Goal: Book appointment/travel/reservation

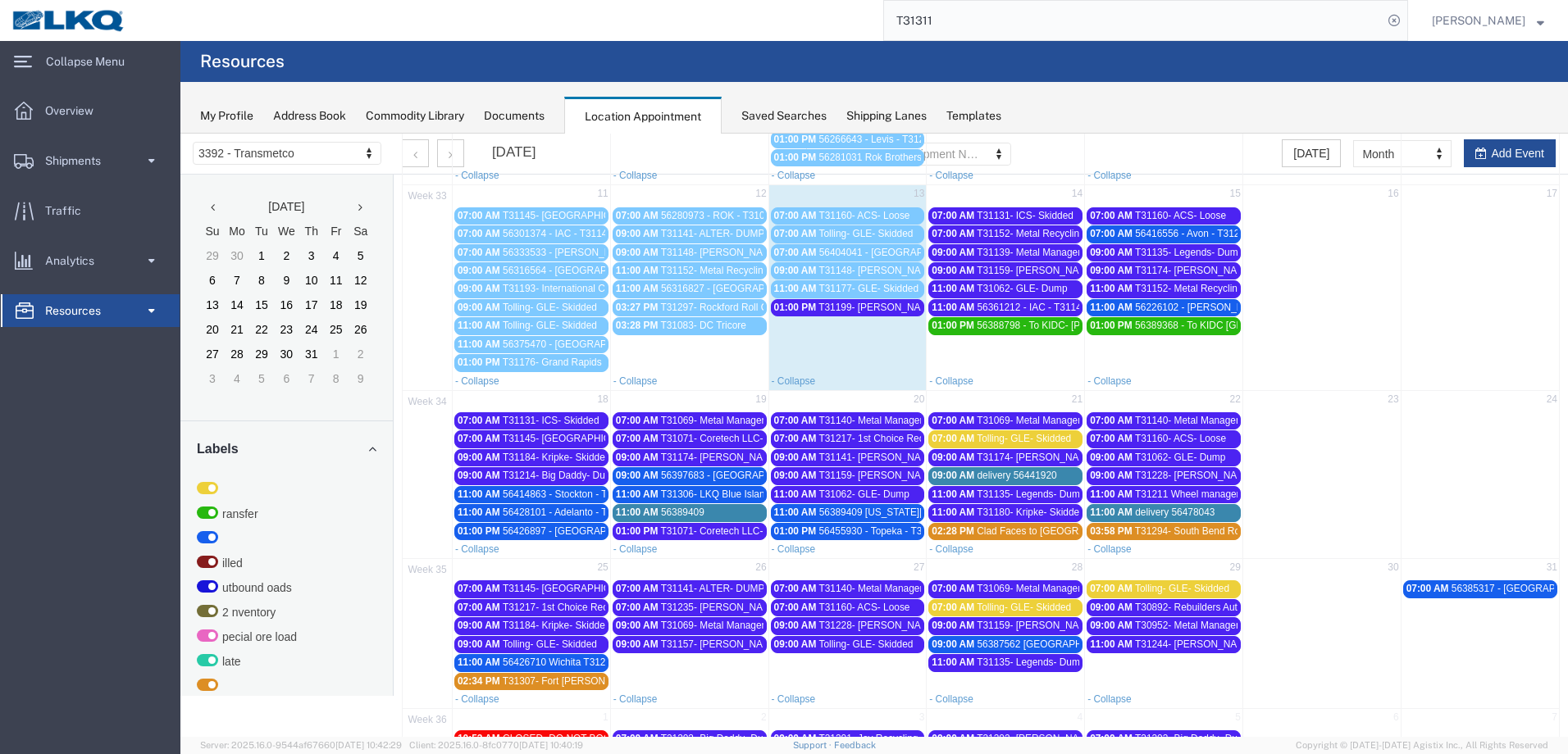
scroll to position [315, 0]
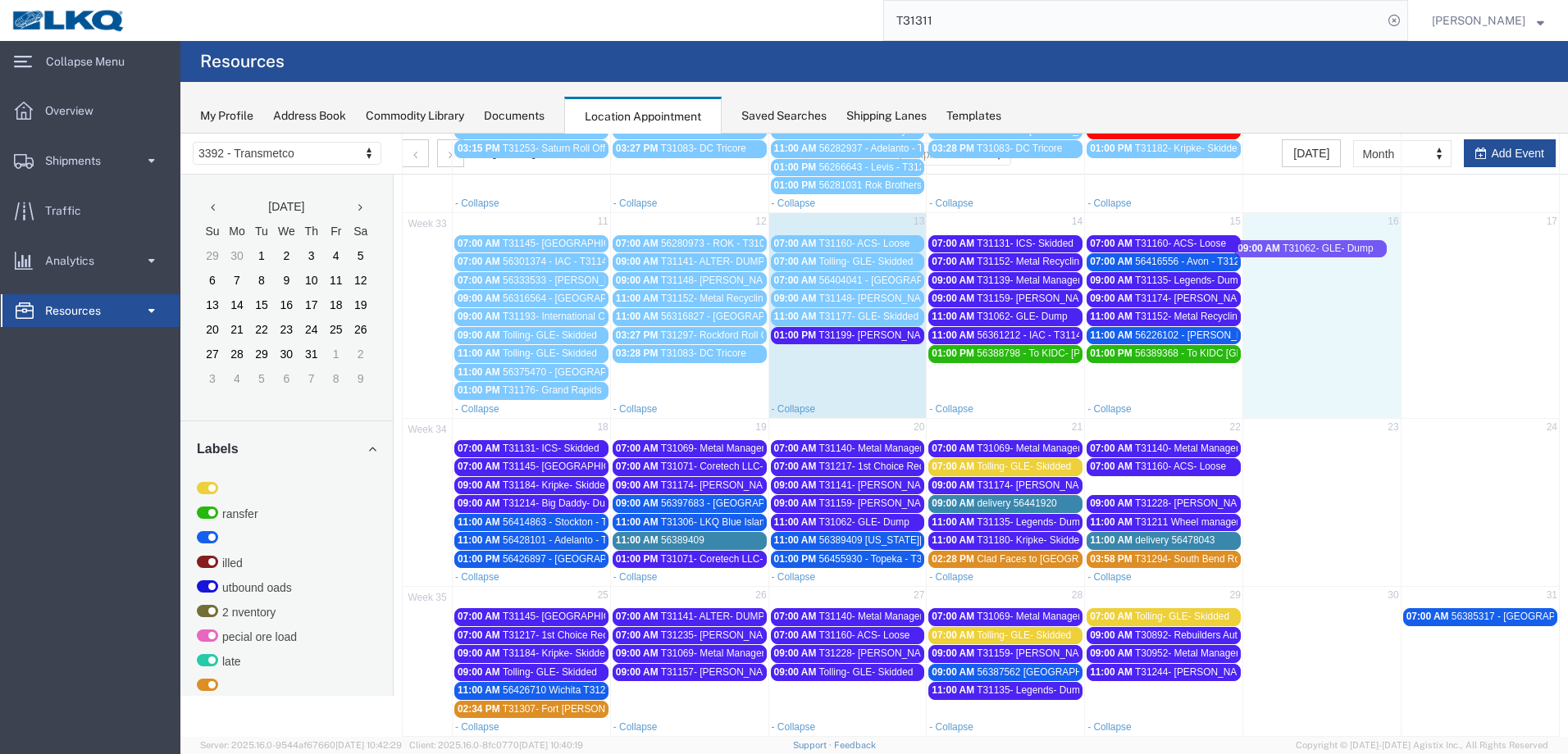
drag, startPoint x: 1182, startPoint y: 487, endPoint x: 1336, endPoint y: 250, distance: 282.6
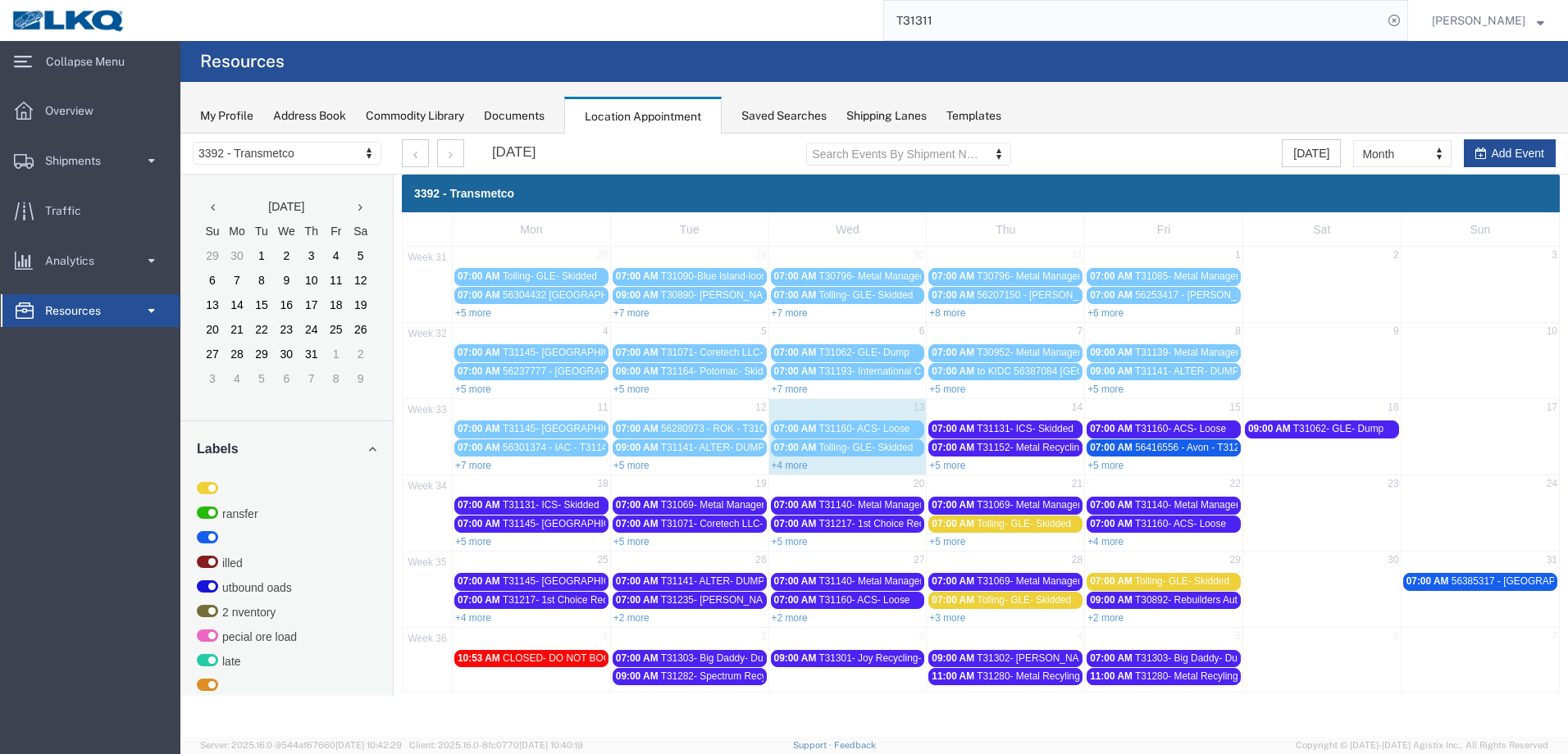
scroll to position [0, 0]
drag, startPoint x: 956, startPoint y: 467, endPoint x: 1002, endPoint y: 472, distance: 46.3
click at [956, 467] on link "+5 more" at bounding box center [948, 465] width 36 height 12
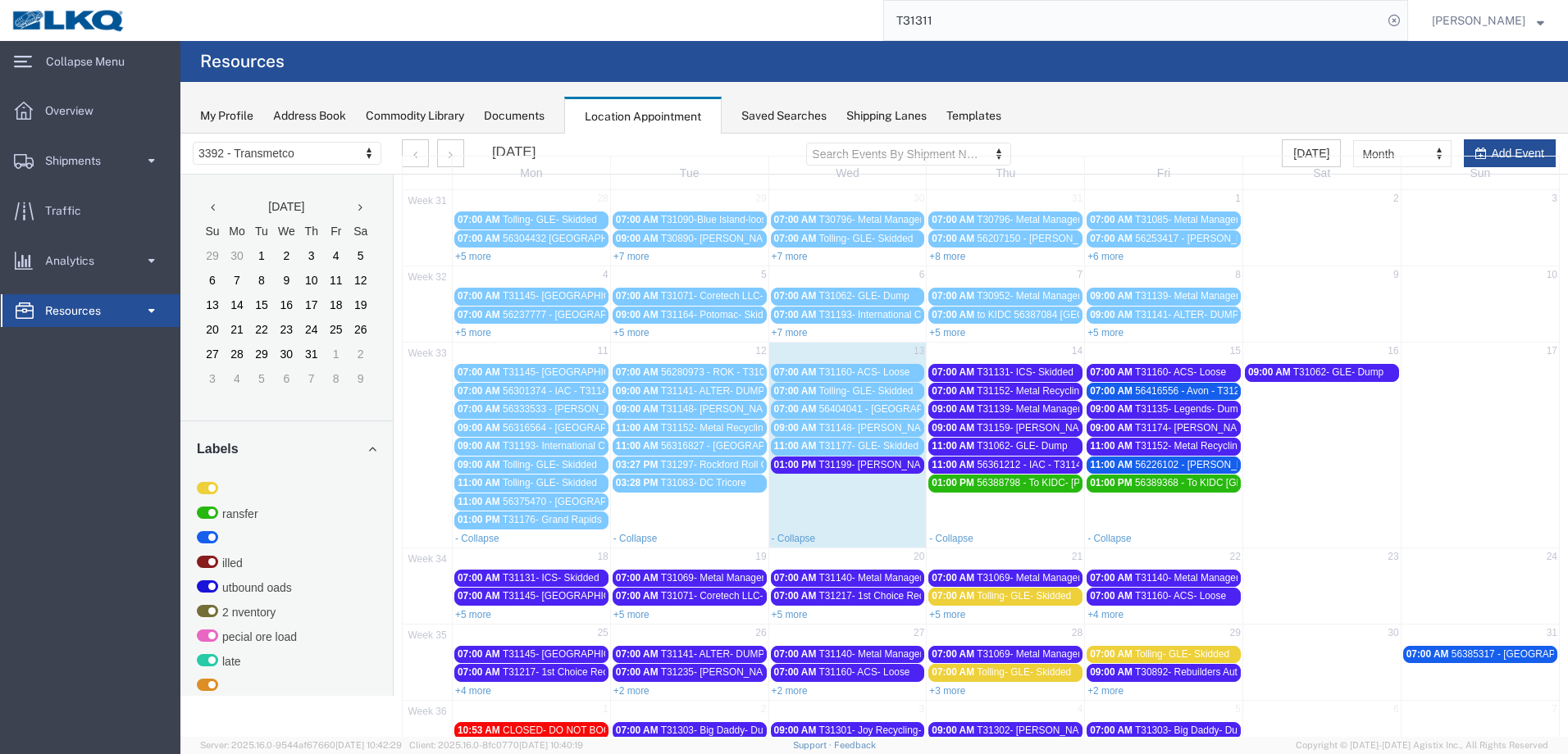
scroll to position [82, 0]
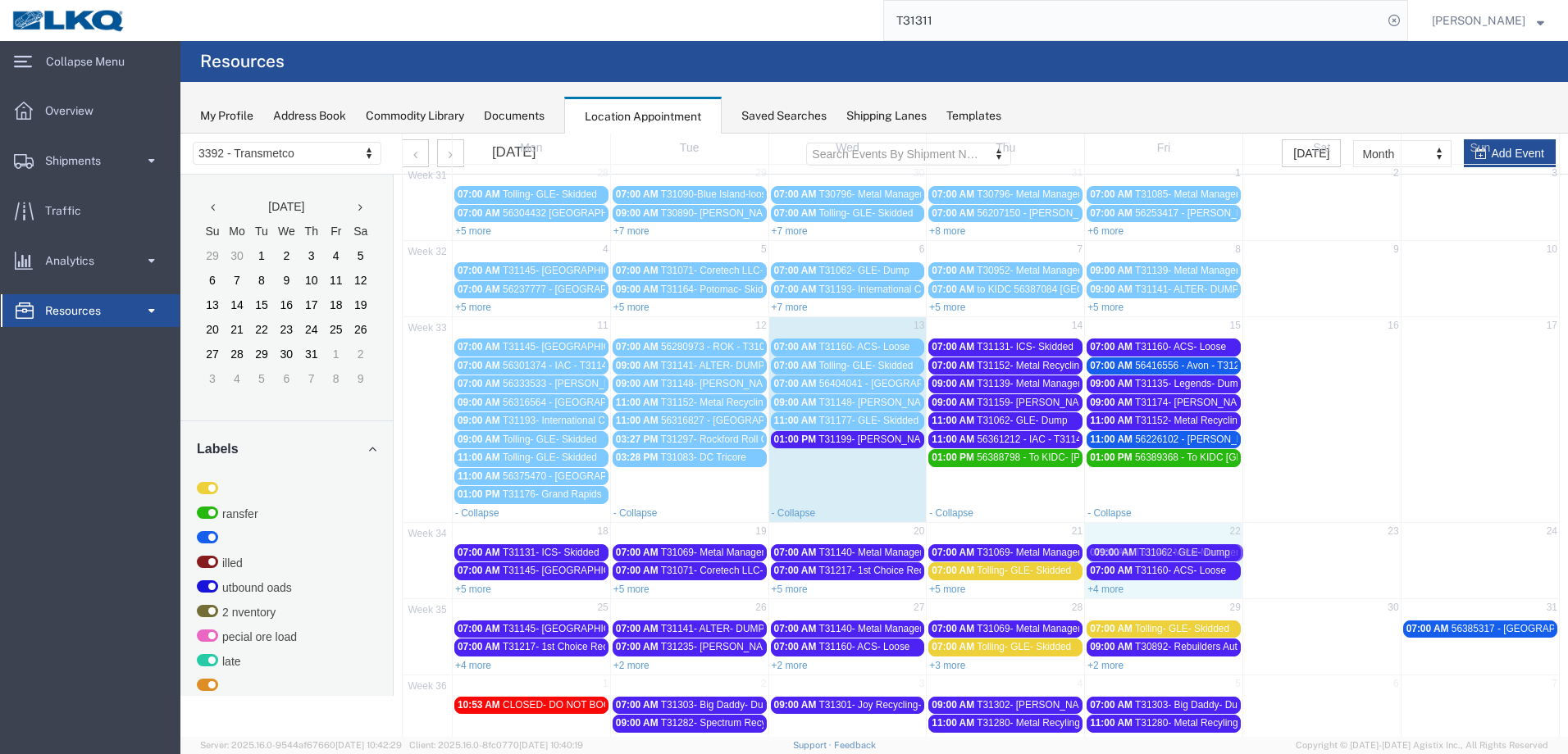
drag, startPoint x: 1347, startPoint y: 346, endPoint x: 1197, endPoint y: 551, distance: 254.0
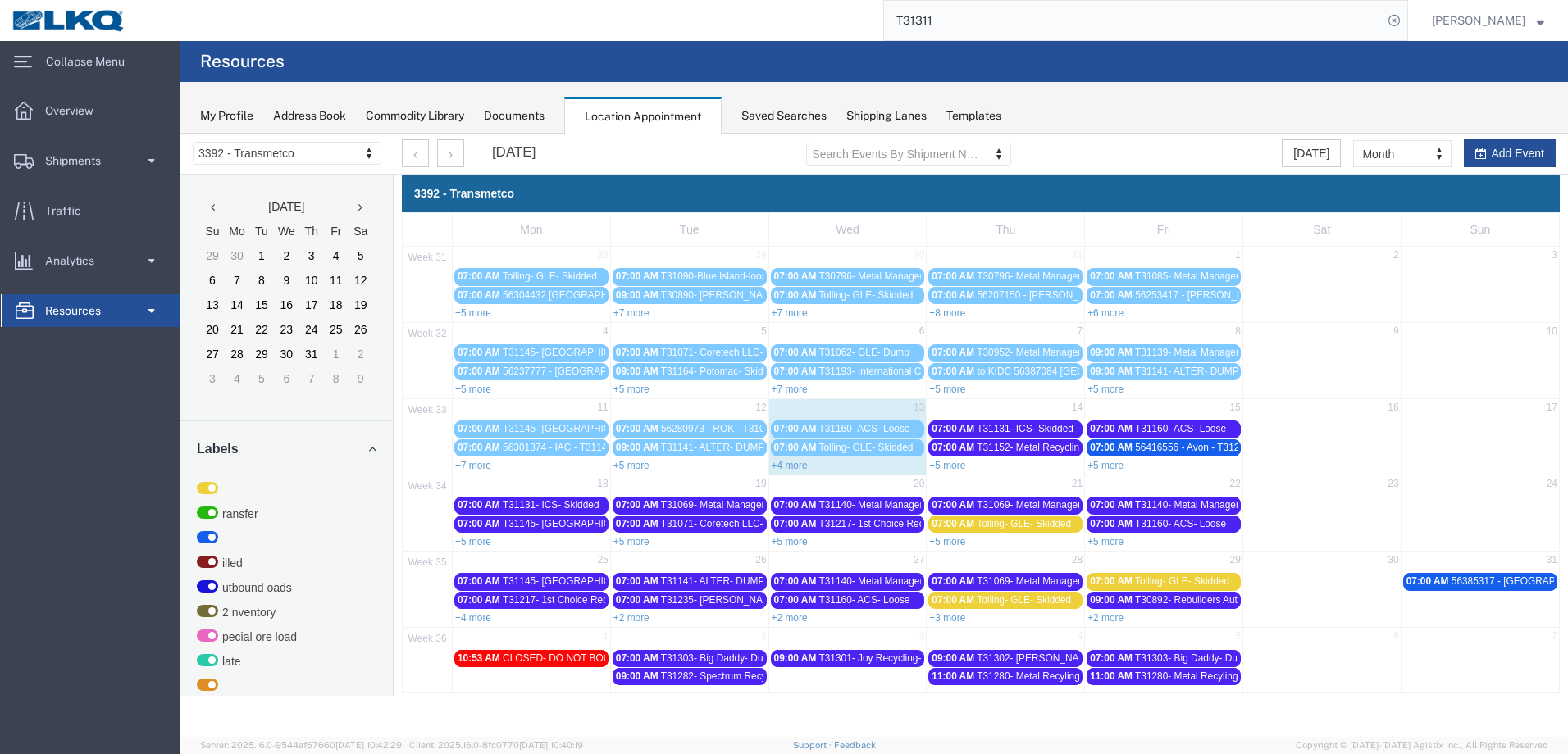
scroll to position [0, 0]
click at [1119, 545] on link "+5 more" at bounding box center [1105, 541] width 36 height 12
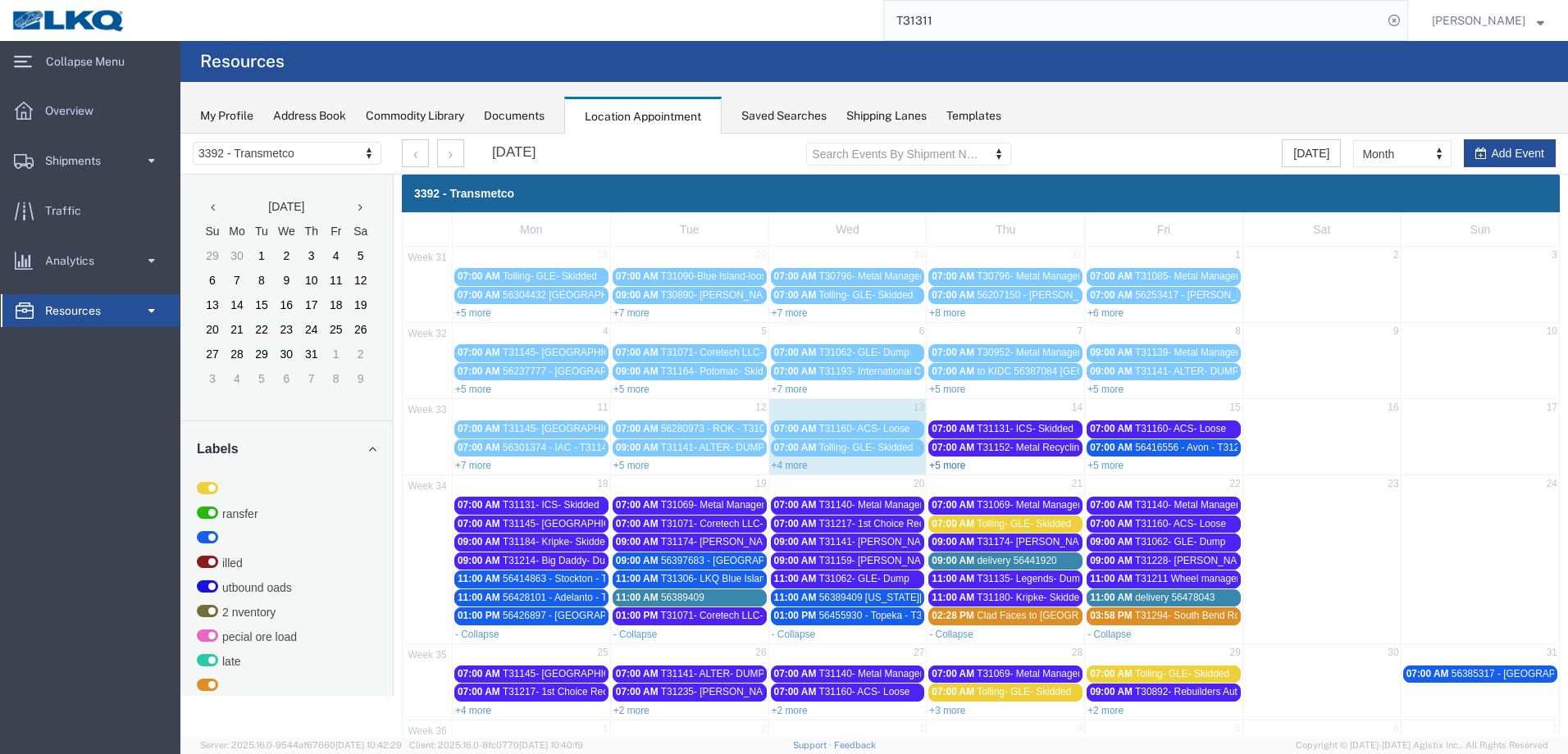
click at [952, 467] on link "+5 more" at bounding box center [948, 465] width 36 height 12
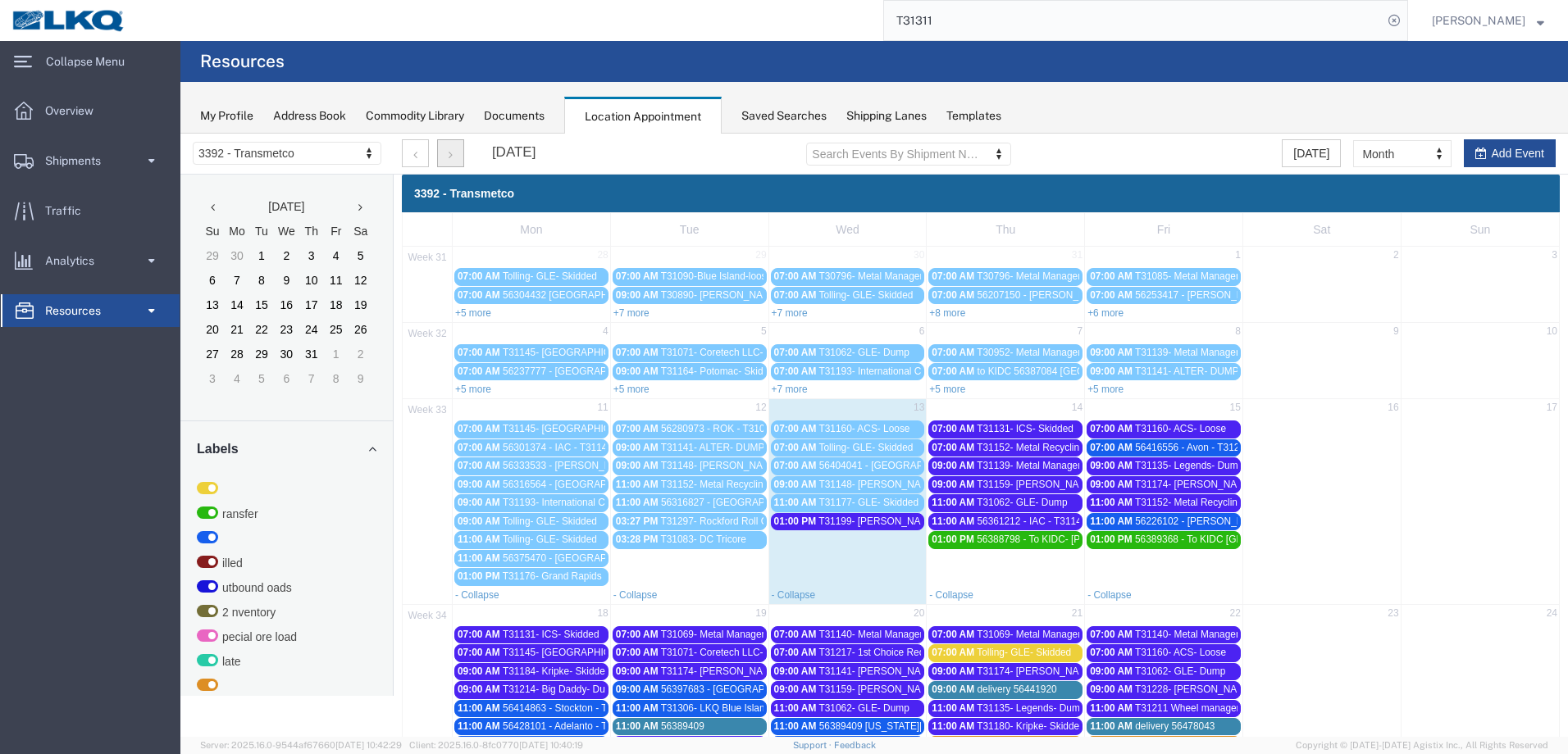
click at [443, 155] on button "button" at bounding box center [450, 152] width 27 height 27
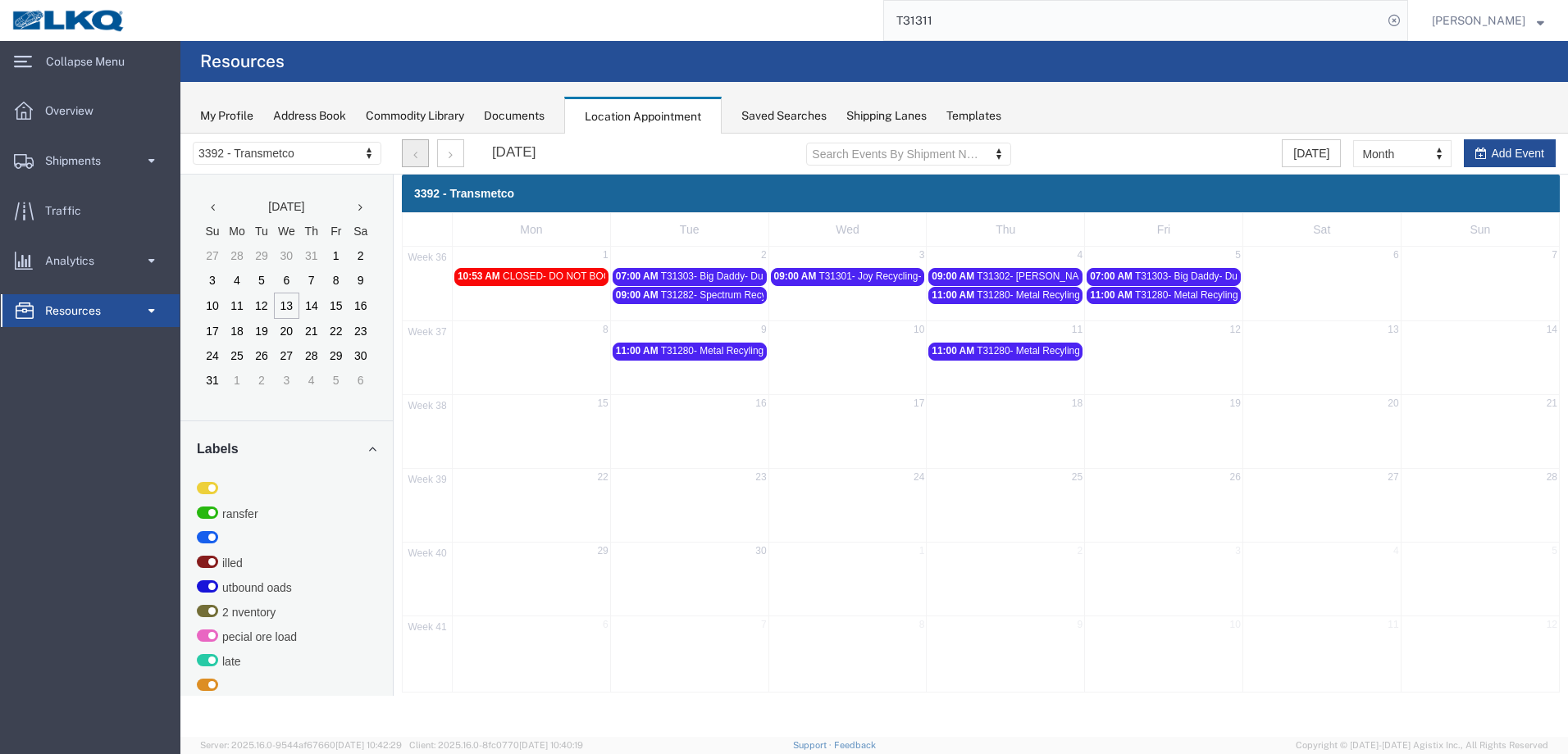
click at [412, 154] on button "button" at bounding box center [415, 152] width 27 height 27
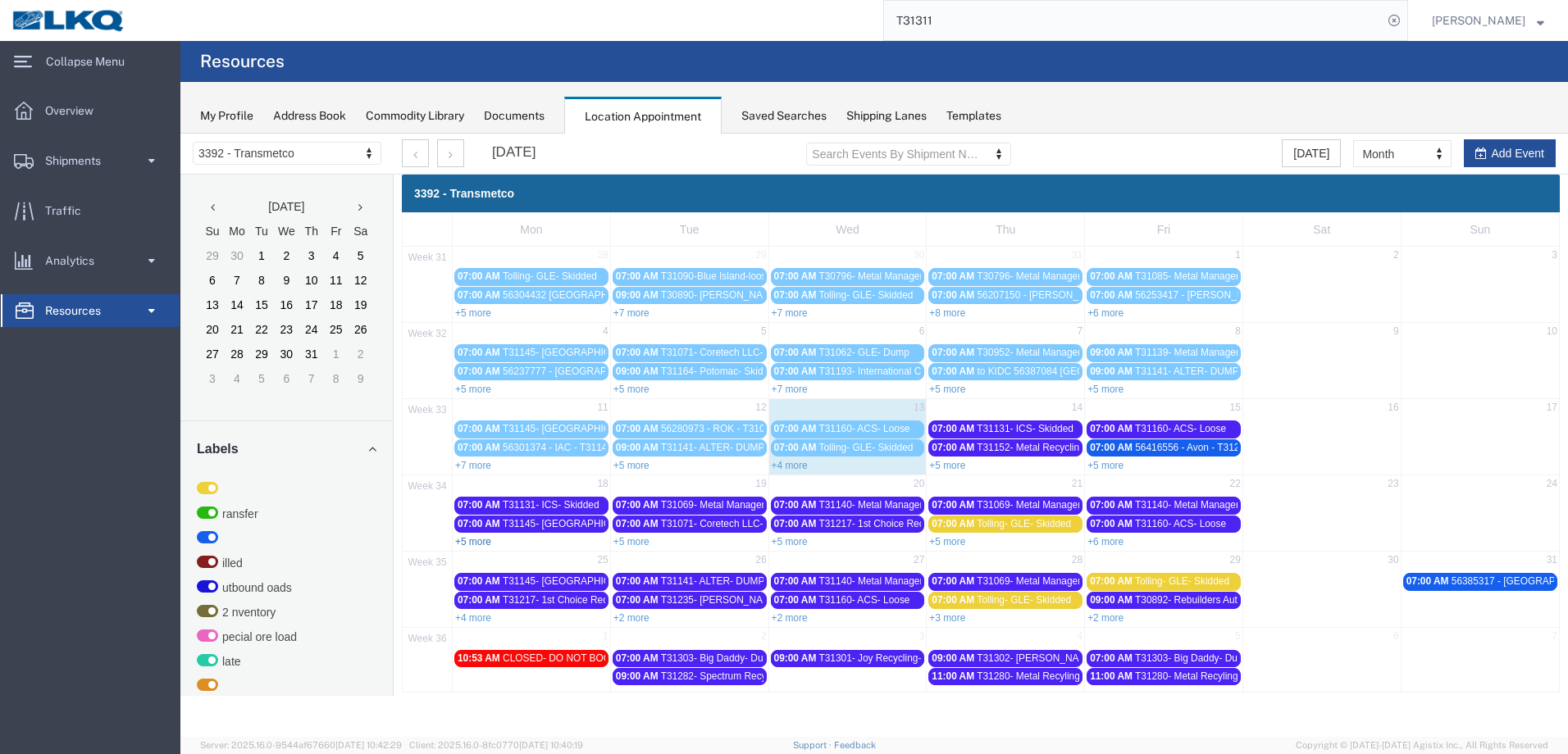
click at [483, 541] on link "+5 more" at bounding box center [473, 541] width 36 height 12
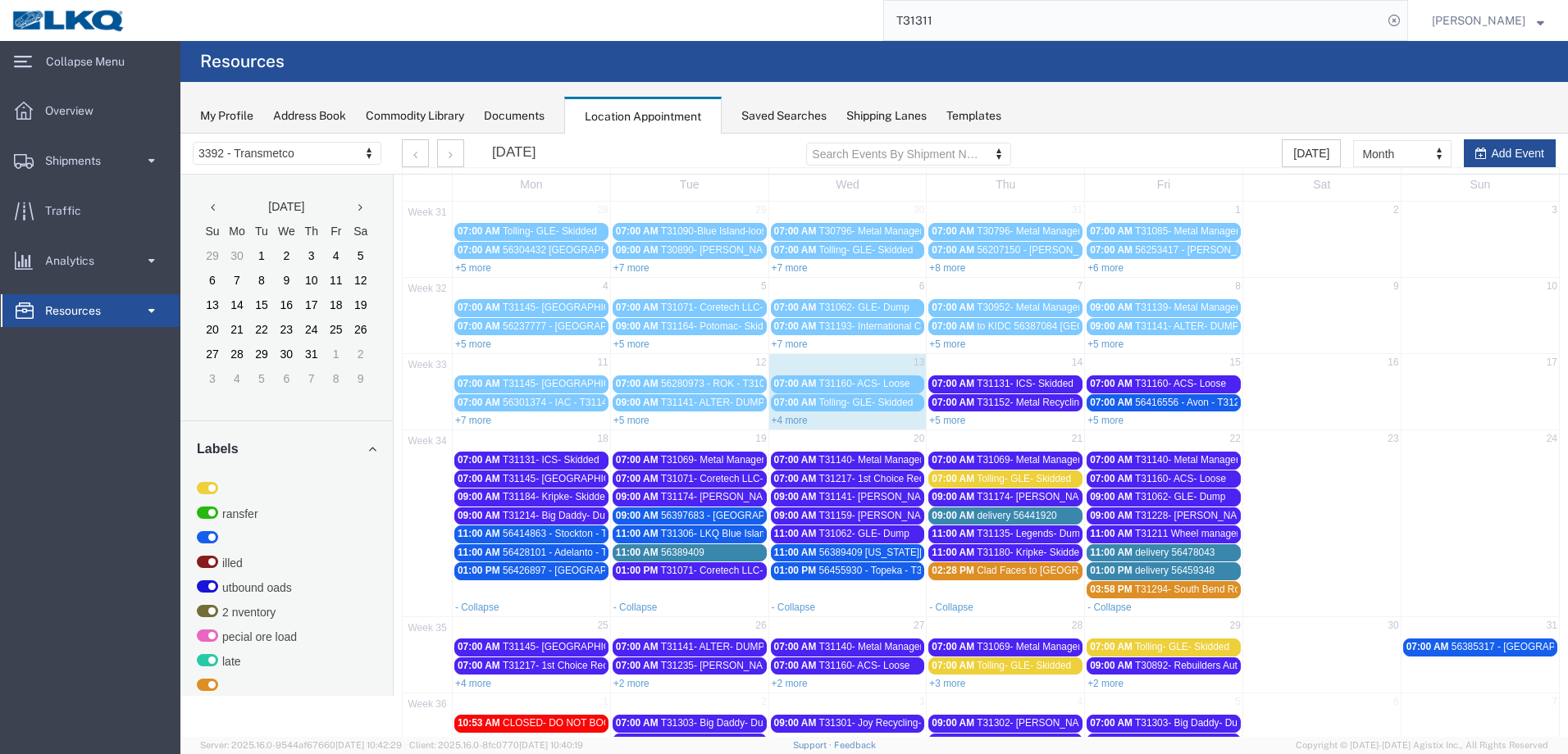
scroll to position [82, 0]
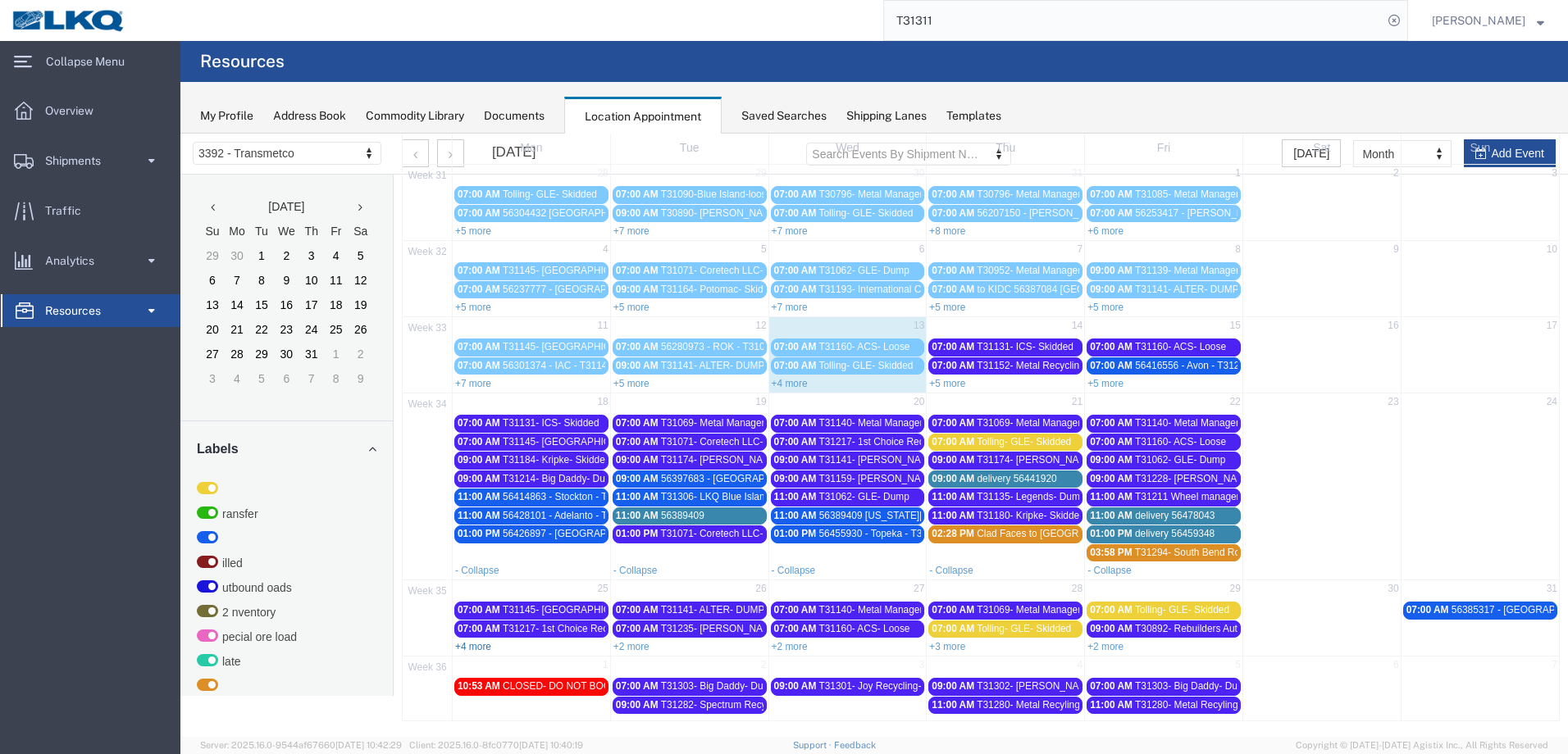
click at [472, 645] on link "+4 more" at bounding box center [473, 647] width 36 height 12
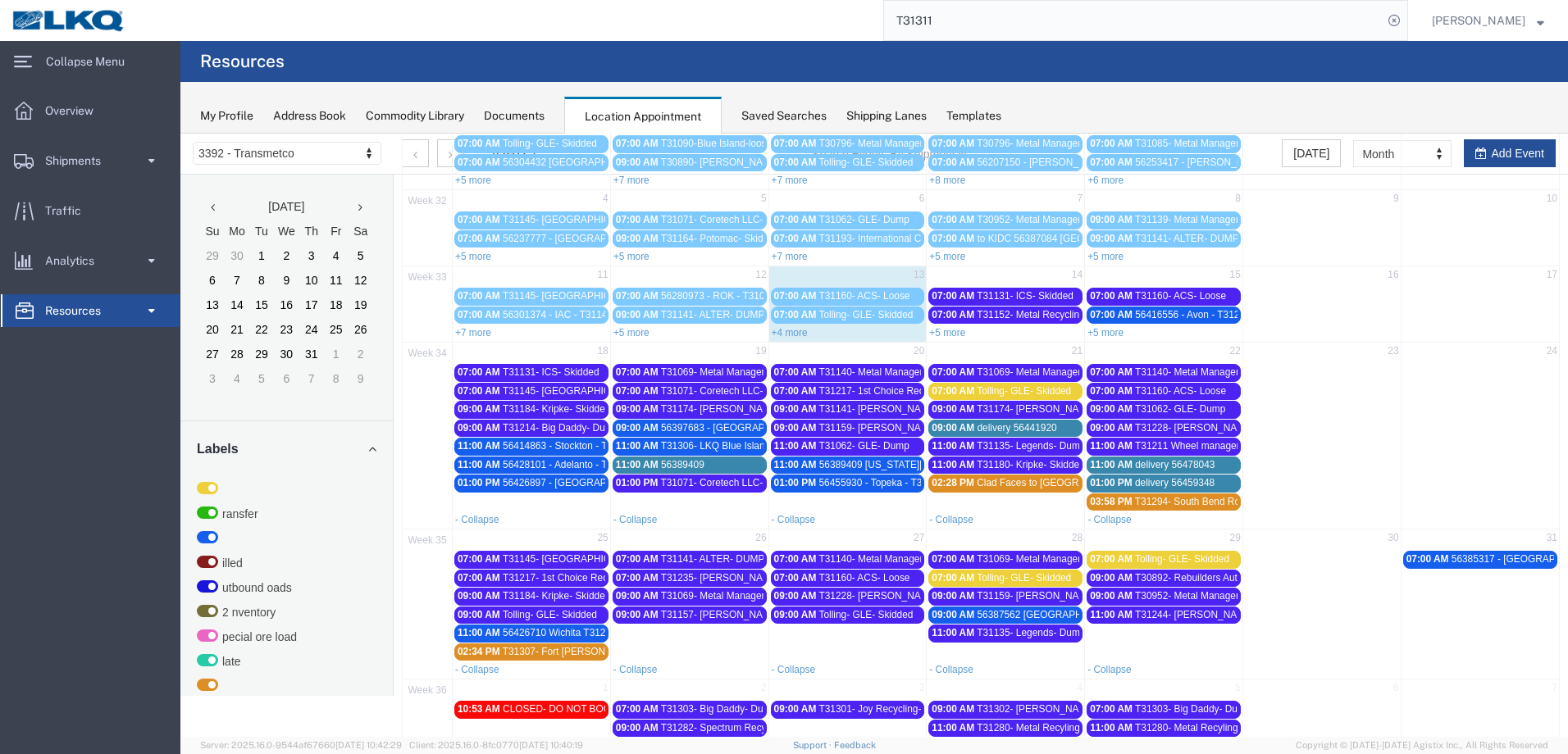
scroll to position [158, 0]
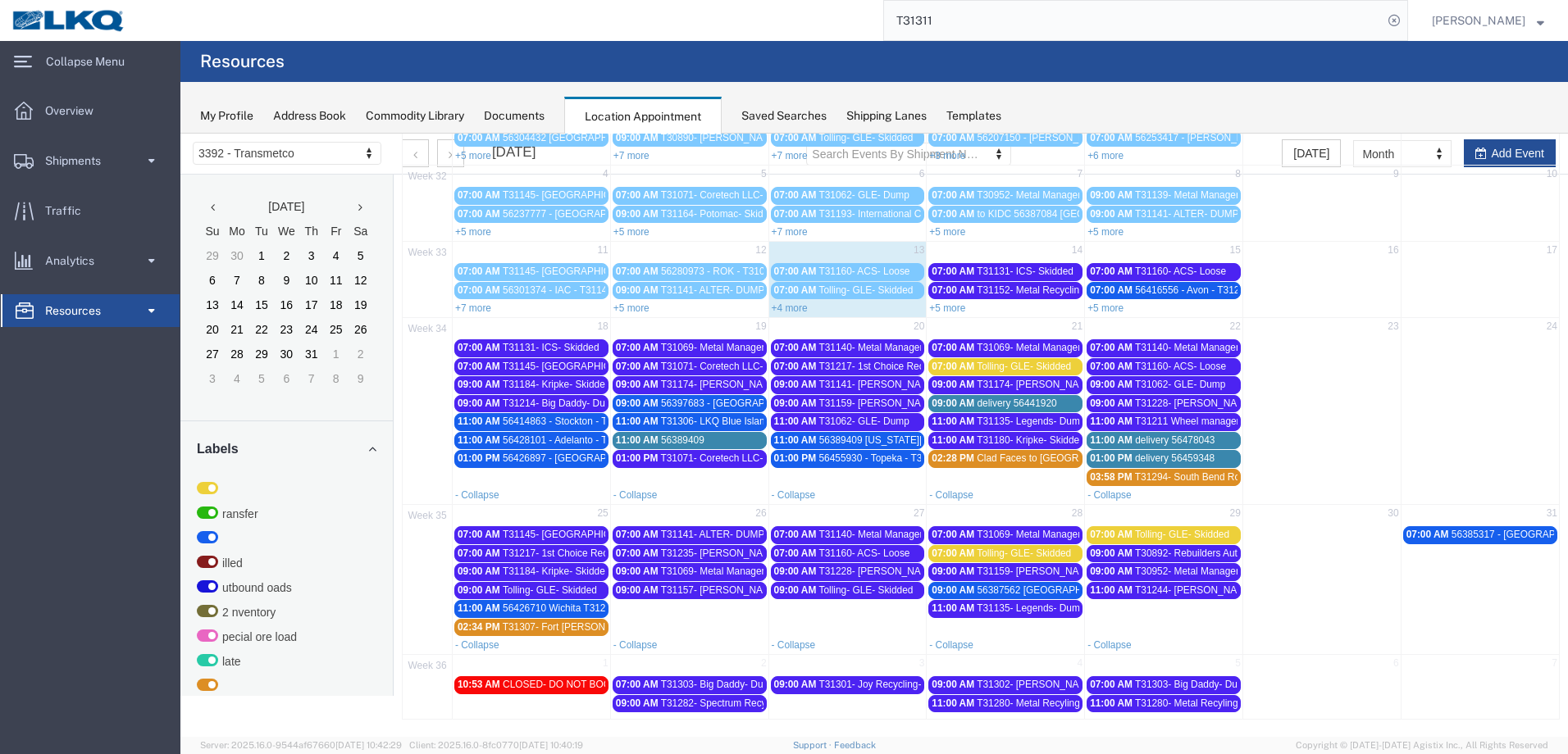
click at [945, 307] on link "+5 more" at bounding box center [948, 307] width 36 height 12
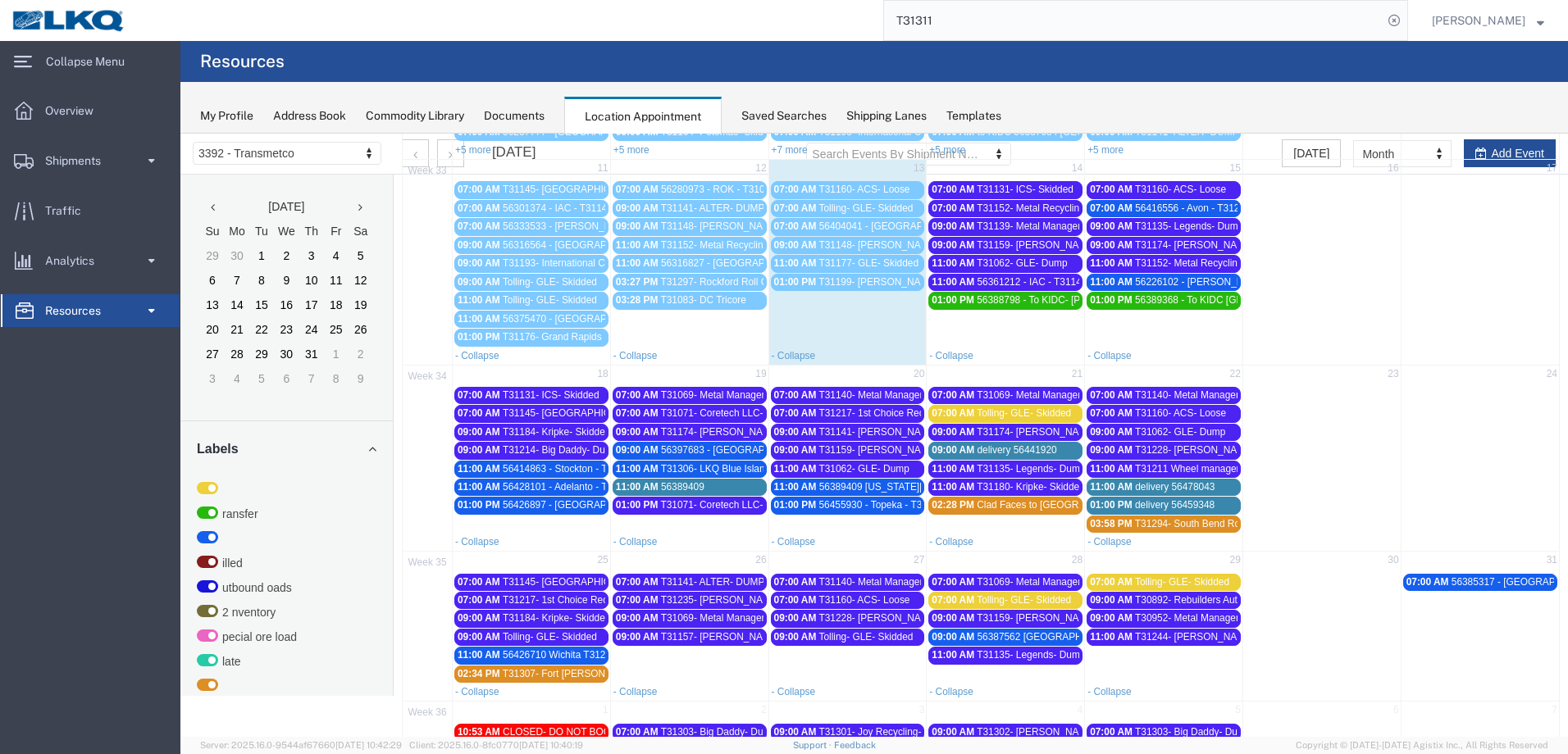
scroll to position [286, 0]
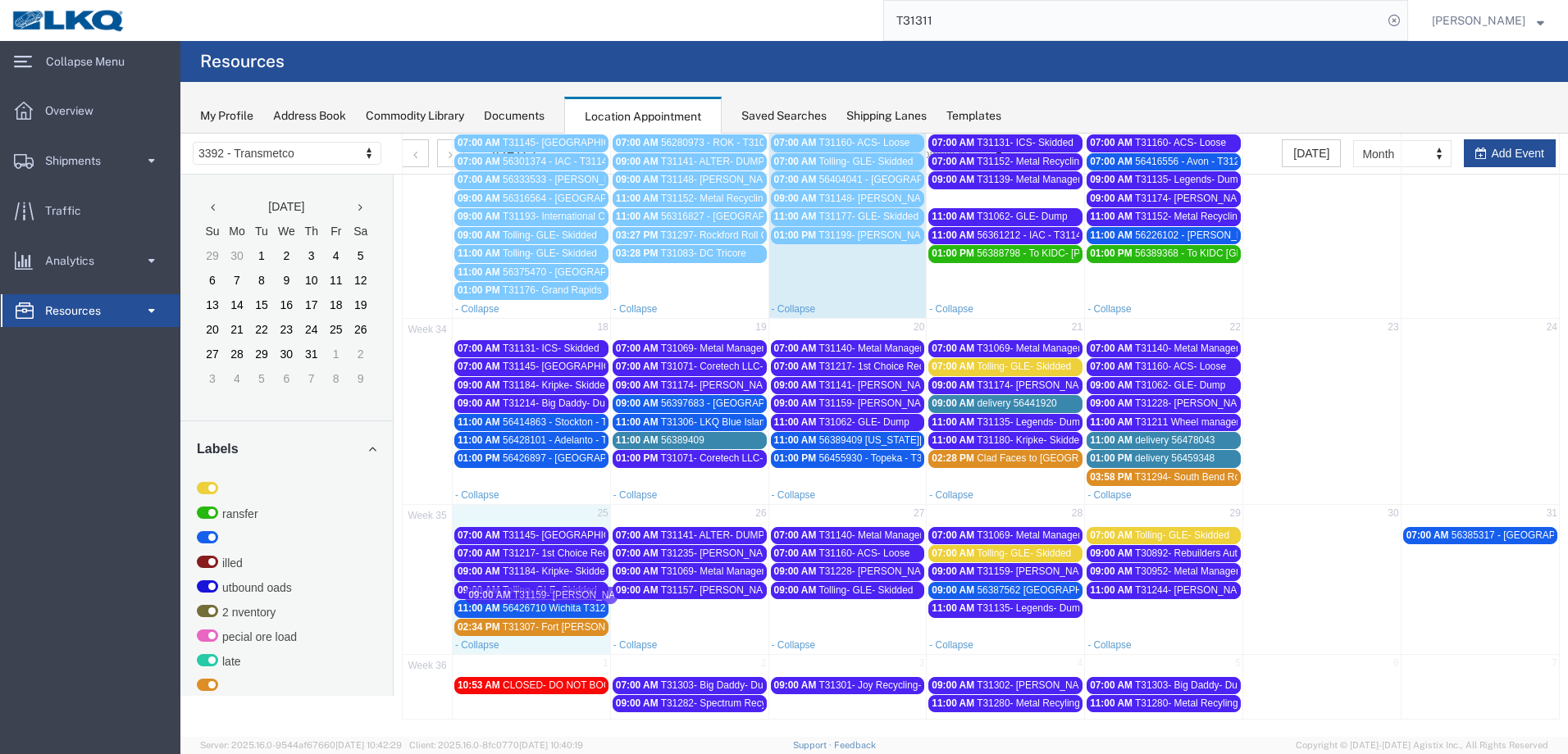
drag, startPoint x: 1041, startPoint y: 197, endPoint x: 581, endPoint y: 593, distance: 607.0
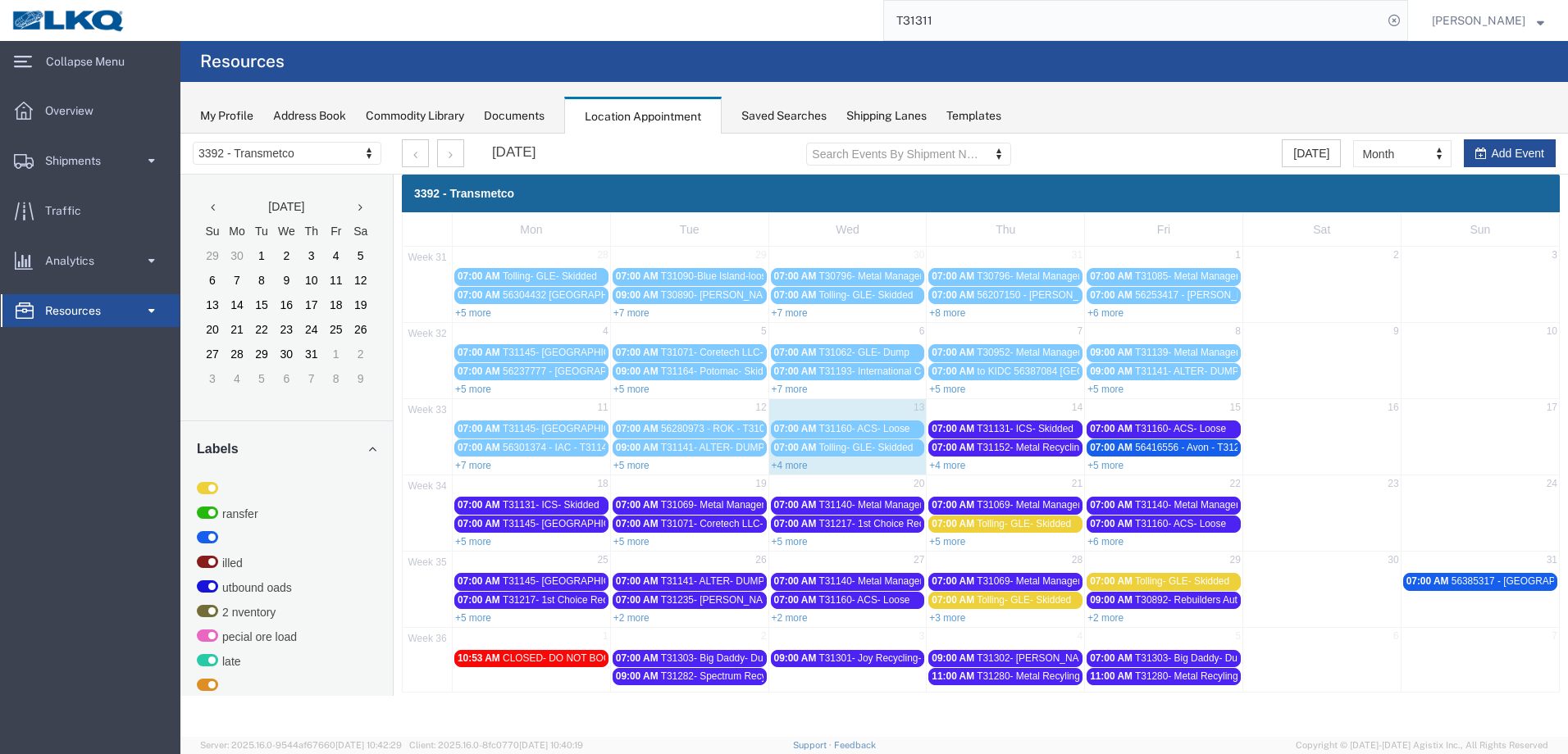
scroll to position [0, 0]
click at [484, 616] on link "+5 more" at bounding box center [473, 618] width 36 height 12
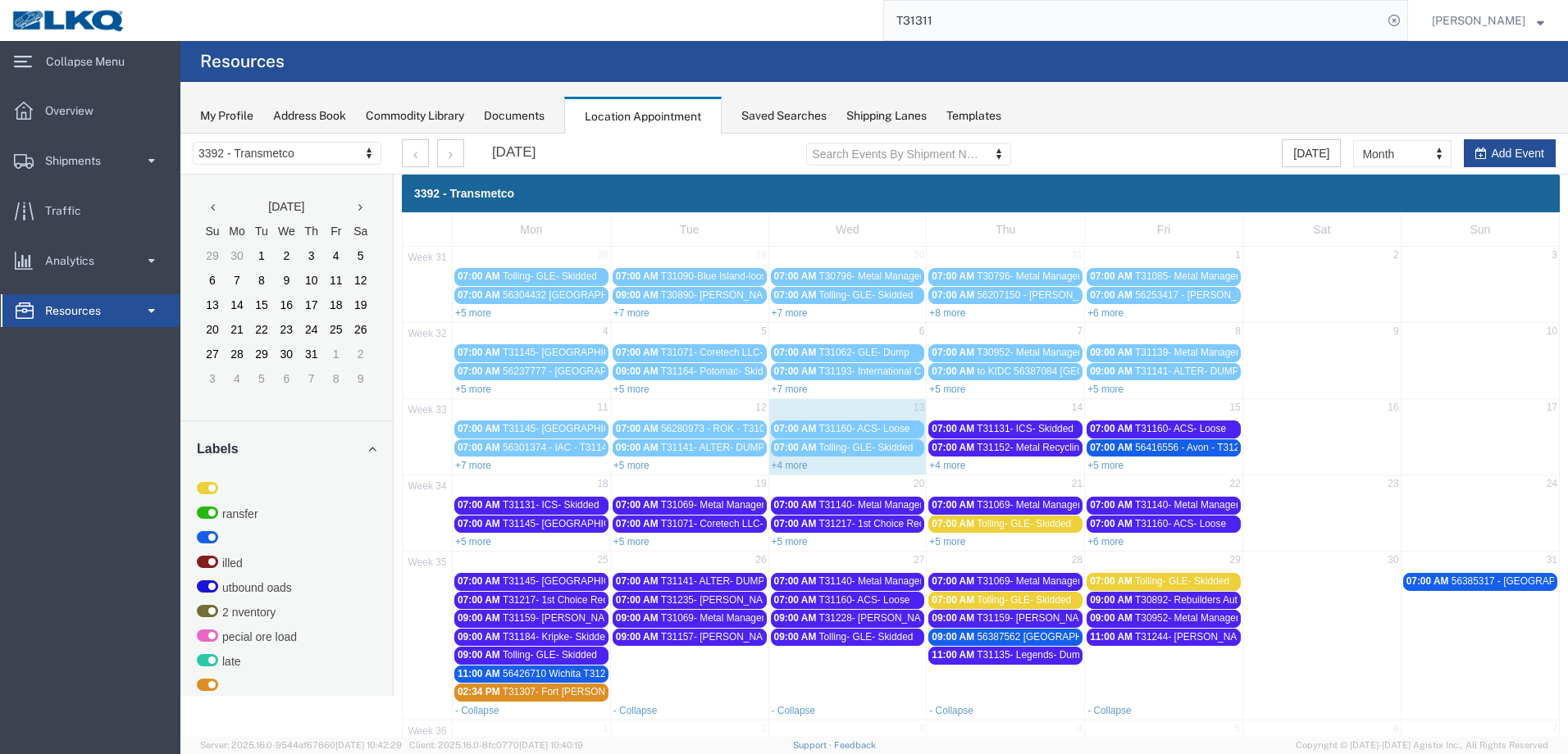
click at [563, 613] on span "T31159- [PERSON_NAME]- Skidded" at bounding box center [582, 618] width 160 height 12
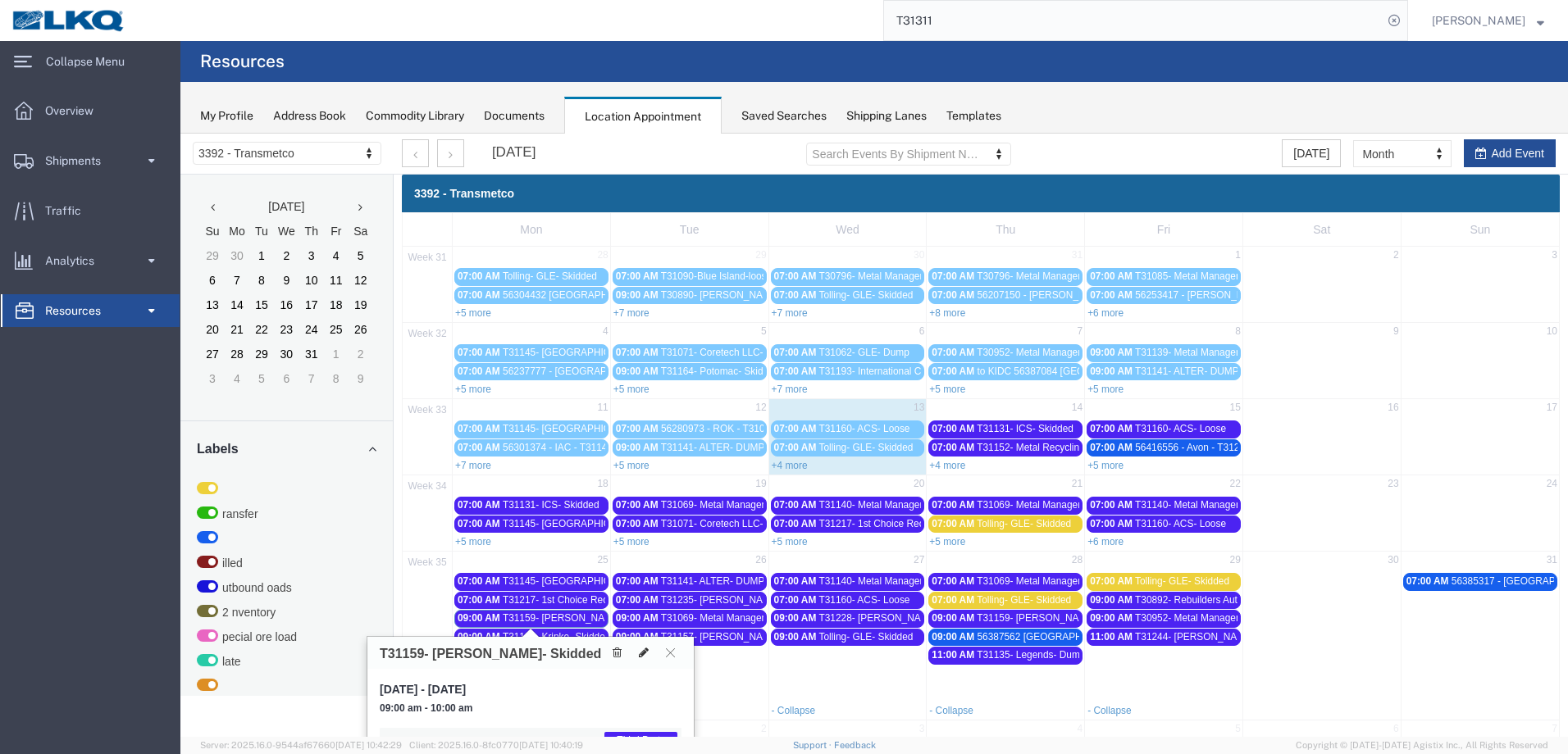
click at [644, 648] on icon at bounding box center [644, 652] width 10 height 12
select select "1"
select select "23"
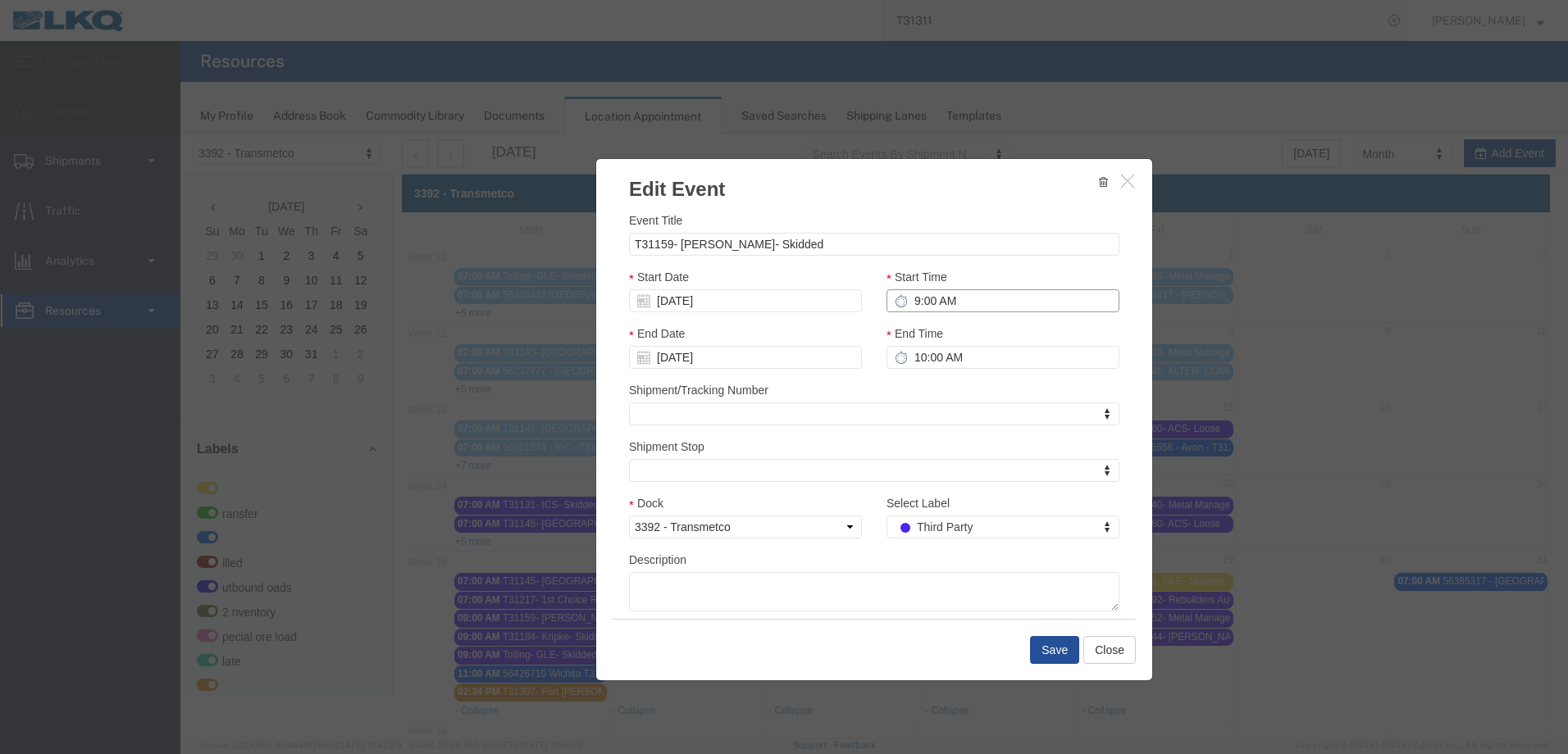
click at [905, 302] on input "9:00 AM" at bounding box center [1002, 301] width 233 height 23
type input "11:00 AM"
click at [1045, 658] on button "Save" at bounding box center [1055, 649] width 50 height 27
